Goal: Task Accomplishment & Management: Use online tool/utility

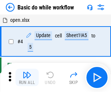
click at [27, 77] on img "button" at bounding box center [27, 74] width 9 height 9
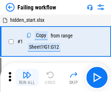
click at [27, 77] on img "button" at bounding box center [27, 74] width 9 height 9
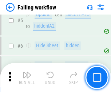
scroll to position [154, 0]
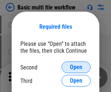
click at [76, 67] on span "Open" at bounding box center [76, 67] width 12 height 6
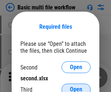
click at [76, 86] on span "Open" at bounding box center [76, 89] width 12 height 6
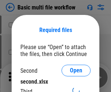
scroll to position [3, 0]
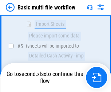
scroll to position [253, 0]
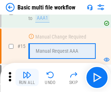
click at [27, 77] on img "button" at bounding box center [27, 74] width 9 height 9
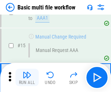
click at [27, 77] on img "button" at bounding box center [27, 74] width 9 height 9
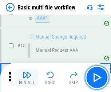
scroll to position [483, 0]
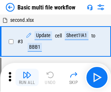
click at [27, 77] on img "button" at bounding box center [27, 74] width 9 height 9
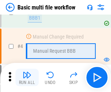
click at [27, 77] on img "button" at bounding box center [27, 74] width 9 height 9
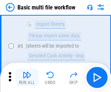
click at [27, 77] on img "button" at bounding box center [27, 74] width 9 height 9
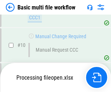
scroll to position [340, 0]
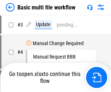
scroll to position [29, 0]
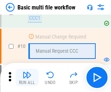
click at [27, 77] on img "button" at bounding box center [27, 74] width 9 height 9
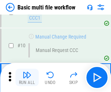
click at [27, 77] on img "button" at bounding box center [27, 74] width 9 height 9
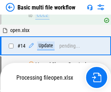
scroll to position [380, 0]
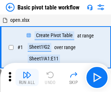
click at [27, 77] on img "button" at bounding box center [27, 74] width 9 height 9
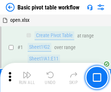
scroll to position [174, 0]
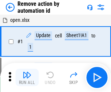
click at [27, 77] on img "button" at bounding box center [27, 74] width 9 height 9
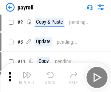
click at [27, 77] on img "button" at bounding box center [27, 74] width 9 height 9
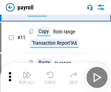
scroll to position [53, 0]
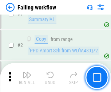
scroll to position [117, 0]
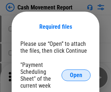
click at [76, 75] on span "Open" at bounding box center [76, 75] width 12 height 6
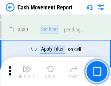
scroll to position [3224, 0]
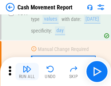
click at [27, 72] on img "button" at bounding box center [27, 69] width 9 height 9
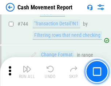
scroll to position [3869, 0]
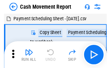
scroll to position [13, 0]
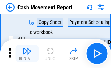
click at [27, 54] on img "button" at bounding box center [27, 51] width 9 height 9
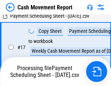
scroll to position [114, 0]
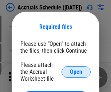
click at [76, 72] on span "Open" at bounding box center [76, 72] width 12 height 6
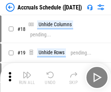
scroll to position [70, 0]
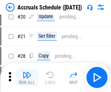
click at [27, 77] on img "button" at bounding box center [27, 74] width 9 height 9
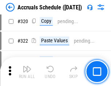
scroll to position [1351, 0]
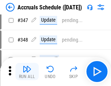
click at [27, 72] on img "button" at bounding box center [27, 69] width 9 height 9
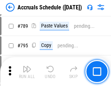
scroll to position [3052, 0]
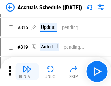
click at [27, 72] on img "button" at bounding box center [27, 69] width 9 height 9
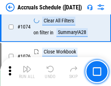
scroll to position [4351, 0]
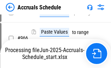
scroll to position [3516, 0]
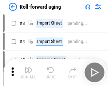
scroll to position [1, 0]
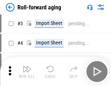
click at [27, 72] on img "button" at bounding box center [27, 69] width 9 height 9
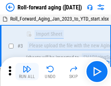
click at [27, 72] on img "button" at bounding box center [27, 69] width 9 height 9
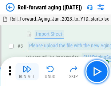
scroll to position [47, 0]
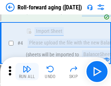
click at [27, 72] on img "button" at bounding box center [27, 69] width 9 height 9
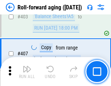
scroll to position [2519, 0]
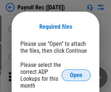
click at [76, 75] on span "Open" at bounding box center [76, 75] width 12 height 6
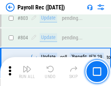
scroll to position [4615, 0]
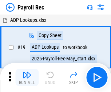
click at [27, 77] on img "button" at bounding box center [27, 74] width 9 height 9
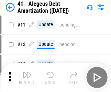
click at [27, 77] on img "button" at bounding box center [27, 74] width 9 height 9
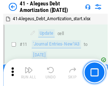
scroll to position [90, 0]
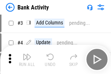
click at [27, 59] on img "button" at bounding box center [27, 56] width 9 height 9
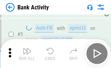
scroll to position [39, 0]
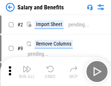
click at [27, 72] on img "button" at bounding box center [27, 69] width 9 height 9
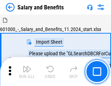
scroll to position [10, 0]
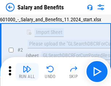
click at [27, 72] on img "button" at bounding box center [27, 69] width 9 height 9
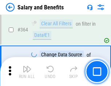
scroll to position [3421, 0]
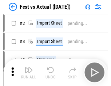
scroll to position [9, 0]
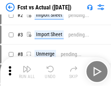
click at [27, 72] on img "button" at bounding box center [27, 69] width 9 height 9
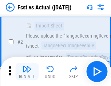
click at [27, 72] on img "button" at bounding box center [27, 69] width 9 height 9
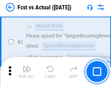
scroll to position [68, 0]
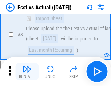
click at [27, 72] on img "button" at bounding box center [27, 69] width 9 height 9
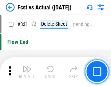
scroll to position [3477, 0]
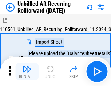
click at [27, 72] on img "button" at bounding box center [27, 69] width 9 height 9
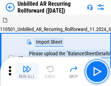
scroll to position [16, 0]
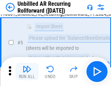
click at [27, 72] on img "button" at bounding box center [27, 69] width 9 height 9
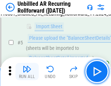
scroll to position [68, 0]
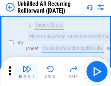
click at [27, 72] on img "button" at bounding box center [27, 69] width 9 height 9
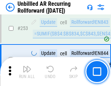
scroll to position [2468, 0]
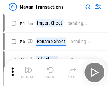
scroll to position [12, 0]
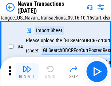
click at [27, 72] on img "button" at bounding box center [27, 69] width 9 height 9
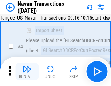
click at [27, 72] on img "button" at bounding box center [27, 69] width 9 height 9
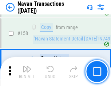
scroll to position [2355, 0]
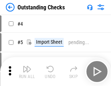
click at [27, 72] on img "button" at bounding box center [27, 69] width 9 height 9
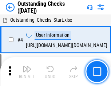
scroll to position [31, 0]
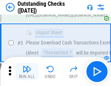
click at [27, 72] on img "button" at bounding box center [27, 69] width 9 height 9
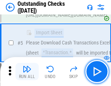
scroll to position [76, 0]
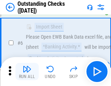
click at [27, 72] on img "button" at bounding box center [27, 69] width 9 height 9
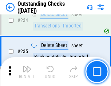
scroll to position [2206, 0]
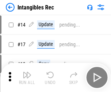
click at [27, 77] on img "button" at bounding box center [27, 74] width 9 height 9
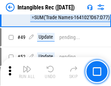
scroll to position [283, 0]
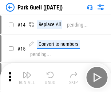
click at [27, 72] on img "button" at bounding box center [27, 74] width 9 height 9
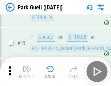
scroll to position [908, 0]
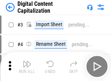
click at [27, 61] on img "button" at bounding box center [27, 64] width 9 height 9
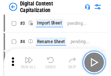
scroll to position [21, 0]
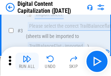
click at [27, 61] on img "button" at bounding box center [27, 58] width 9 height 9
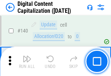
scroll to position [770, 0]
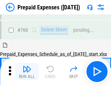
click at [27, 72] on img "button" at bounding box center [27, 69] width 9 height 9
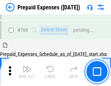
scroll to position [2013, 0]
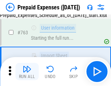
click at [27, 72] on img "button" at bounding box center [27, 69] width 9 height 9
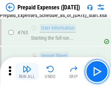
scroll to position [2056, 0]
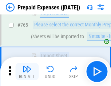
click at [27, 72] on img "button" at bounding box center [27, 69] width 9 height 9
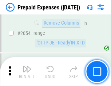
scroll to position [7594, 0]
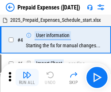
click at [27, 77] on img "button" at bounding box center [27, 74] width 9 height 9
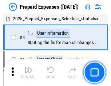
scroll to position [32, 0]
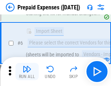
click at [27, 72] on img "button" at bounding box center [27, 69] width 9 height 9
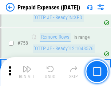
scroll to position [2589, 0]
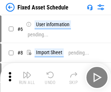
click at [27, 77] on img "button" at bounding box center [27, 74] width 9 height 9
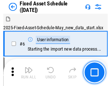
scroll to position [39, 0]
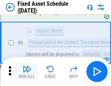
click at [27, 72] on img "button" at bounding box center [27, 69] width 9 height 9
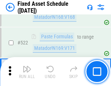
scroll to position [2525, 0]
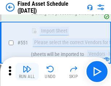
click at [27, 72] on img "button" at bounding box center [27, 69] width 9 height 9
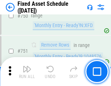
scroll to position [3542, 0]
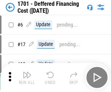
click at [27, 77] on img "button" at bounding box center [27, 74] width 9 height 9
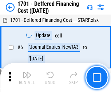
scroll to position [87, 0]
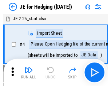
scroll to position [1, 0]
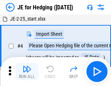
click at [27, 72] on img "button" at bounding box center [27, 69] width 9 height 9
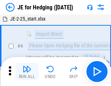
click at [27, 72] on img "button" at bounding box center [27, 69] width 9 height 9
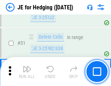
scroll to position [470, 0]
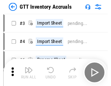
scroll to position [1, 0]
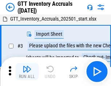
click at [27, 72] on img "button" at bounding box center [27, 69] width 9 height 9
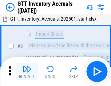
click at [27, 72] on img "button" at bounding box center [27, 69] width 9 height 9
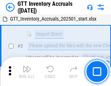
scroll to position [47, 0]
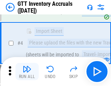
click at [27, 72] on img "button" at bounding box center [27, 69] width 9 height 9
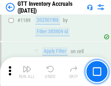
scroll to position [5932, 0]
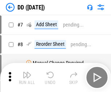
click at [27, 77] on img "button" at bounding box center [27, 74] width 9 height 9
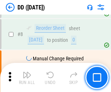
scroll to position [70, 0]
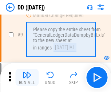
click at [27, 77] on img "button" at bounding box center [27, 74] width 9 height 9
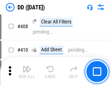
scroll to position [3250, 0]
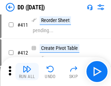
click at [27, 72] on img "button" at bounding box center [27, 69] width 9 height 9
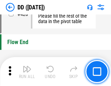
scroll to position [3477, 0]
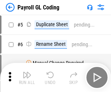
click at [27, 77] on img "button" at bounding box center [27, 74] width 9 height 9
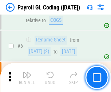
scroll to position [87, 0]
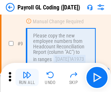
click at [27, 77] on img "button" at bounding box center [27, 74] width 9 height 9
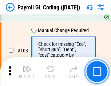
scroll to position [1704, 0]
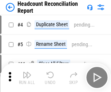
click at [27, 77] on img "button" at bounding box center [27, 74] width 9 height 9
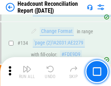
scroll to position [873, 0]
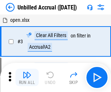
click at [27, 77] on img "button" at bounding box center [27, 74] width 9 height 9
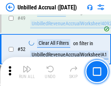
scroll to position [659, 0]
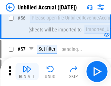
click at [27, 72] on img "button" at bounding box center [27, 69] width 9 height 9
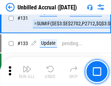
scroll to position [2164, 0]
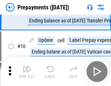
scroll to position [45, 0]
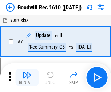
click at [27, 77] on img "button" at bounding box center [27, 74] width 9 height 9
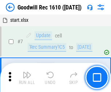
scroll to position [124, 0]
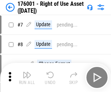
click at [27, 77] on img "button" at bounding box center [27, 74] width 9 height 9
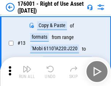
scroll to position [47, 0]
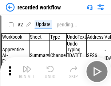
click at [27, 72] on img "button" at bounding box center [27, 69] width 9 height 9
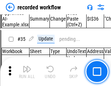
scroll to position [2271, 0]
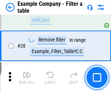
scroll to position [665, 0]
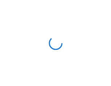
scroll to position [11, 0]
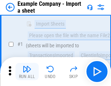
click at [27, 72] on img "button" at bounding box center [27, 69] width 9 height 9
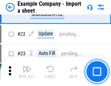
scroll to position [161, 0]
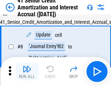
click at [27, 72] on img "button" at bounding box center [27, 69] width 9 height 9
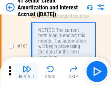
click at [27, 72] on img "button" at bounding box center [27, 69] width 9 height 9
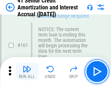
scroll to position [777, 0]
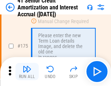
click at [27, 72] on img "button" at bounding box center [27, 69] width 9 height 9
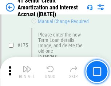
scroll to position [851, 0]
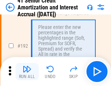
click at [27, 72] on img "button" at bounding box center [27, 69] width 9 height 9
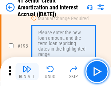
click at [27, 72] on img "button" at bounding box center [27, 69] width 9 height 9
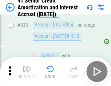
scroll to position [1856, 0]
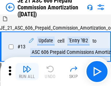
click at [27, 72] on img "button" at bounding box center [27, 69] width 9 height 9
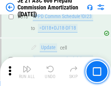
scroll to position [1356, 0]
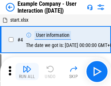
click at [27, 72] on img "button" at bounding box center [27, 69] width 9 height 9
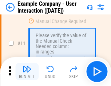
click at [27, 72] on img "button" at bounding box center [27, 69] width 9 height 9
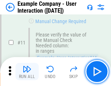
scroll to position [157, 0]
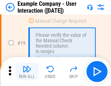
click at [27, 72] on img "button" at bounding box center [27, 69] width 9 height 9
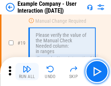
click at [27, 72] on img "button" at bounding box center [27, 69] width 9 height 9
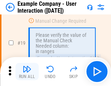
click at [27, 72] on img "button" at bounding box center [27, 69] width 9 height 9
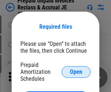
click at [76, 72] on span "Open" at bounding box center [76, 72] width 12 height 6
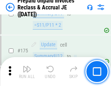
scroll to position [981, 0]
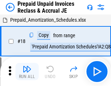
click at [27, 72] on img "button" at bounding box center [27, 69] width 9 height 9
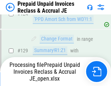
scroll to position [527, 0]
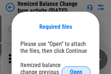
click at [76, 69] on span "Open" at bounding box center [76, 72] width 12 height 6
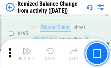
scroll to position [1398, 0]
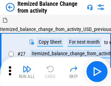
scroll to position [11, 0]
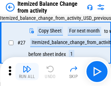
click at [27, 72] on img "button" at bounding box center [27, 69] width 9 height 9
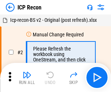
scroll to position [3, 0]
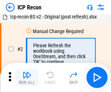
click at [27, 77] on img "button" at bounding box center [27, 74] width 9 height 9
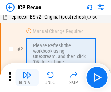
click at [27, 77] on img "button" at bounding box center [27, 74] width 9 height 9
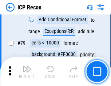
scroll to position [712, 0]
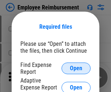
click at [76, 68] on span "Open" at bounding box center [76, 68] width 12 height 6
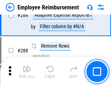
scroll to position [1975, 0]
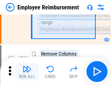
click at [27, 72] on img "button" at bounding box center [27, 69] width 9 height 9
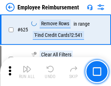
scroll to position [4350, 0]
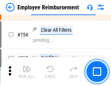
click at [27, 72] on img "button" at bounding box center [27, 69] width 9 height 9
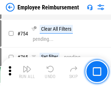
scroll to position [5097, 0]
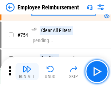
click at [27, 72] on img "button" at bounding box center [27, 69] width 9 height 9
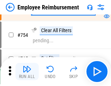
click at [27, 72] on img "button" at bounding box center [27, 69] width 9 height 9
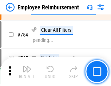
click at [27, 72] on img "button" at bounding box center [27, 69] width 9 height 9
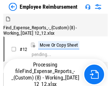
scroll to position [25, 0]
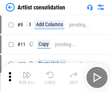
click at [27, 77] on img "button" at bounding box center [27, 74] width 9 height 9
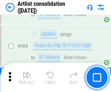
scroll to position [3181, 0]
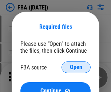
click at [76, 67] on span "Open" at bounding box center [76, 67] width 12 height 6
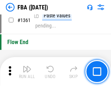
scroll to position [7802, 0]
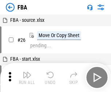
scroll to position [7, 0]
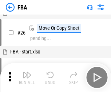
click at [27, 77] on img "button" at bounding box center [27, 74] width 9 height 9
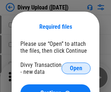
click at [76, 68] on span "Open" at bounding box center [76, 68] width 12 height 6
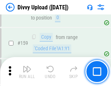
scroll to position [752, 0]
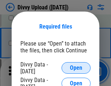
click at [76, 68] on span "Open" at bounding box center [76, 68] width 12 height 6
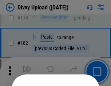
scroll to position [815, 0]
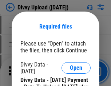
scroll to position [1234, 0]
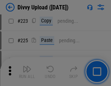
scroll to position [1450, 0]
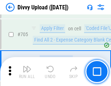
scroll to position [4970, 0]
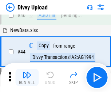
click at [27, 77] on img "button" at bounding box center [27, 74] width 9 height 9
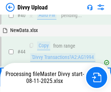
scroll to position [80, 0]
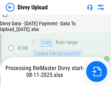
scroll to position [855, 0]
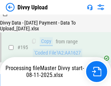
scroll to position [1015, 0]
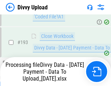
scroll to position [979, 0]
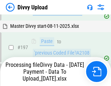
scroll to position [1133, 0]
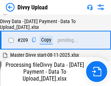
scroll to position [1336, 0]
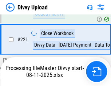
scroll to position [1614, 0]
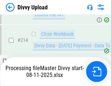
scroll to position [1496, 0]
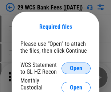
click at [76, 68] on span "Open" at bounding box center [76, 68] width 12 height 6
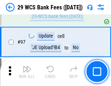
scroll to position [708, 0]
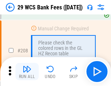
click at [27, 72] on img "button" at bounding box center [27, 69] width 9 height 9
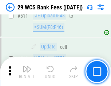
scroll to position [3655, 0]
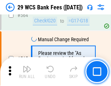
click at [27, 72] on img "button" at bounding box center [27, 69] width 9 height 9
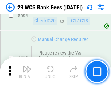
scroll to position [3929, 0]
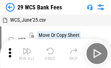
scroll to position [13, 0]
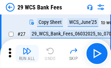
click at [27, 54] on img "button" at bounding box center [27, 51] width 9 height 9
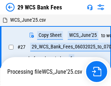
scroll to position [4, 0]
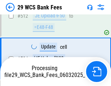
scroll to position [3878, 0]
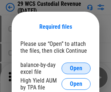
click at [76, 68] on span "Open" at bounding box center [76, 68] width 12 height 6
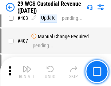
scroll to position [3365, 0]
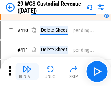
click at [27, 72] on img "button" at bounding box center [27, 69] width 9 height 9
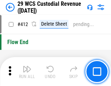
scroll to position [3469, 0]
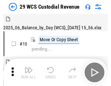
scroll to position [17, 0]
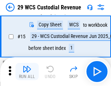
click at [27, 72] on img "button" at bounding box center [27, 69] width 9 height 9
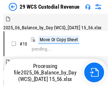
scroll to position [17, 0]
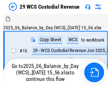
scroll to position [13, 0]
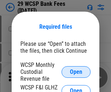
click at [76, 72] on span "Open" at bounding box center [76, 72] width 12 height 6
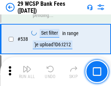
scroll to position [2791, 0]
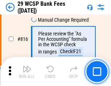
click at [27, 72] on img "button" at bounding box center [27, 69] width 9 height 9
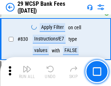
scroll to position [4609, 0]
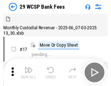
scroll to position [17, 0]
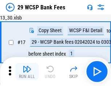
click at [27, 72] on img "button" at bounding box center [27, 69] width 9 height 9
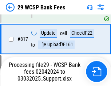
scroll to position [4467, 0]
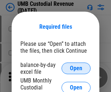
click at [76, 68] on span "Open" at bounding box center [76, 68] width 12 height 6
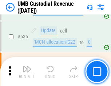
scroll to position [3802, 0]
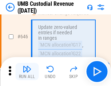
click at [27, 72] on img "button" at bounding box center [27, 69] width 9 height 9
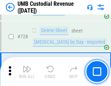
scroll to position [4481, 0]
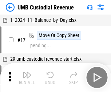
scroll to position [5, 0]
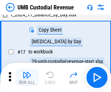
click at [27, 77] on img "button" at bounding box center [27, 74] width 9 height 9
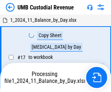
scroll to position [5, 0]
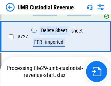
scroll to position [4465, 0]
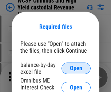
click at [76, 68] on span "Open" at bounding box center [76, 68] width 12 height 6
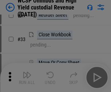
scroll to position [166, 0]
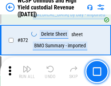
scroll to position [6148, 0]
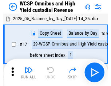
scroll to position [4, 0]
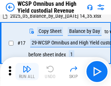
click at [27, 72] on img "button" at bounding box center [27, 69] width 9 height 9
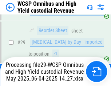
scroll to position [151, 0]
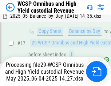
scroll to position [151, 0]
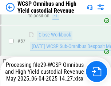
scroll to position [745, 0]
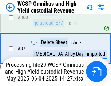
scroll to position [6132, 0]
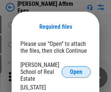
click at [76, 69] on span "Open" at bounding box center [76, 72] width 12 height 6
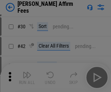
scroll to position [148, 0]
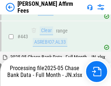
scroll to position [1871, 0]
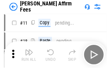
scroll to position [7, 0]
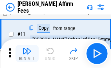
click at [27, 54] on img "button" at bounding box center [27, 51] width 9 height 9
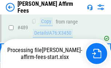
scroll to position [1905, 0]
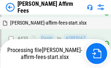
scroll to position [1680, 0]
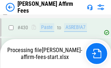
scroll to position [1905, 0]
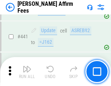
scroll to position [1896, 0]
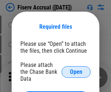
click at [76, 69] on span "Open" at bounding box center [76, 72] width 12 height 6
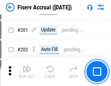
scroll to position [1721, 0]
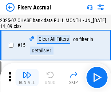
click at [27, 77] on img "button" at bounding box center [27, 74] width 9 height 9
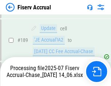
scroll to position [1910, 0]
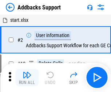
click at [27, 72] on img "button" at bounding box center [27, 74] width 9 height 9
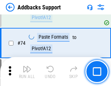
scroll to position [529, 0]
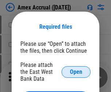
click at [76, 72] on span "Open" at bounding box center [76, 72] width 12 height 6
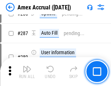
scroll to position [1989, 0]
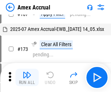
click at [27, 77] on img "button" at bounding box center [27, 74] width 9 height 9
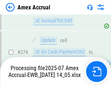
scroll to position [2165, 0]
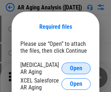
click at [76, 67] on span "Open" at bounding box center [76, 68] width 12 height 6
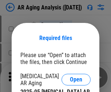
scroll to position [11, 0]
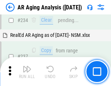
scroll to position [1126, 0]
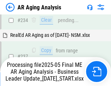
scroll to position [1118, 0]
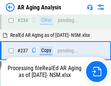
scroll to position [1118, 0]
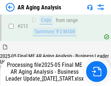
scroll to position [1118, 0]
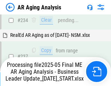
scroll to position [1118, 0]
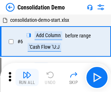
click at [27, 77] on img "button" at bounding box center [27, 74] width 9 height 9
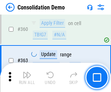
scroll to position [2435, 0]
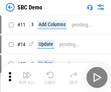
click at [27, 77] on img "button" at bounding box center [27, 74] width 9 height 9
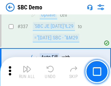
scroll to position [1911, 0]
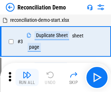
click at [27, 77] on img "button" at bounding box center [27, 74] width 9 height 9
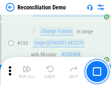
scroll to position [863, 0]
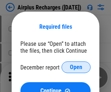
click at [76, 67] on span "Open" at bounding box center [76, 67] width 12 height 6
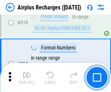
scroll to position [3126, 0]
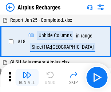
click at [27, 77] on img "button" at bounding box center [27, 74] width 9 height 9
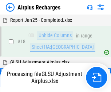
scroll to position [32, 0]
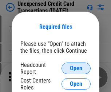
click at [76, 68] on span "Open" at bounding box center [76, 68] width 12 height 6
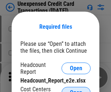
click at [76, 90] on span "Open" at bounding box center [76, 93] width 12 height 6
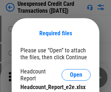
scroll to position [7, 0]
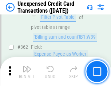
scroll to position [1868, 0]
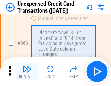
click at [27, 72] on img "button" at bounding box center [27, 69] width 9 height 9
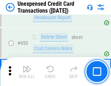
scroll to position [2478, 0]
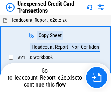
scroll to position [11, 0]
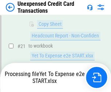
scroll to position [118, 0]
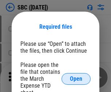
click at [76, 78] on span "Open" at bounding box center [76, 79] width 12 height 6
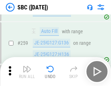
scroll to position [1420, 0]
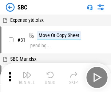
scroll to position [7, 0]
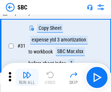
click at [27, 77] on img "button" at bounding box center [27, 74] width 9 height 9
